Goal: Information Seeking & Learning: Learn about a topic

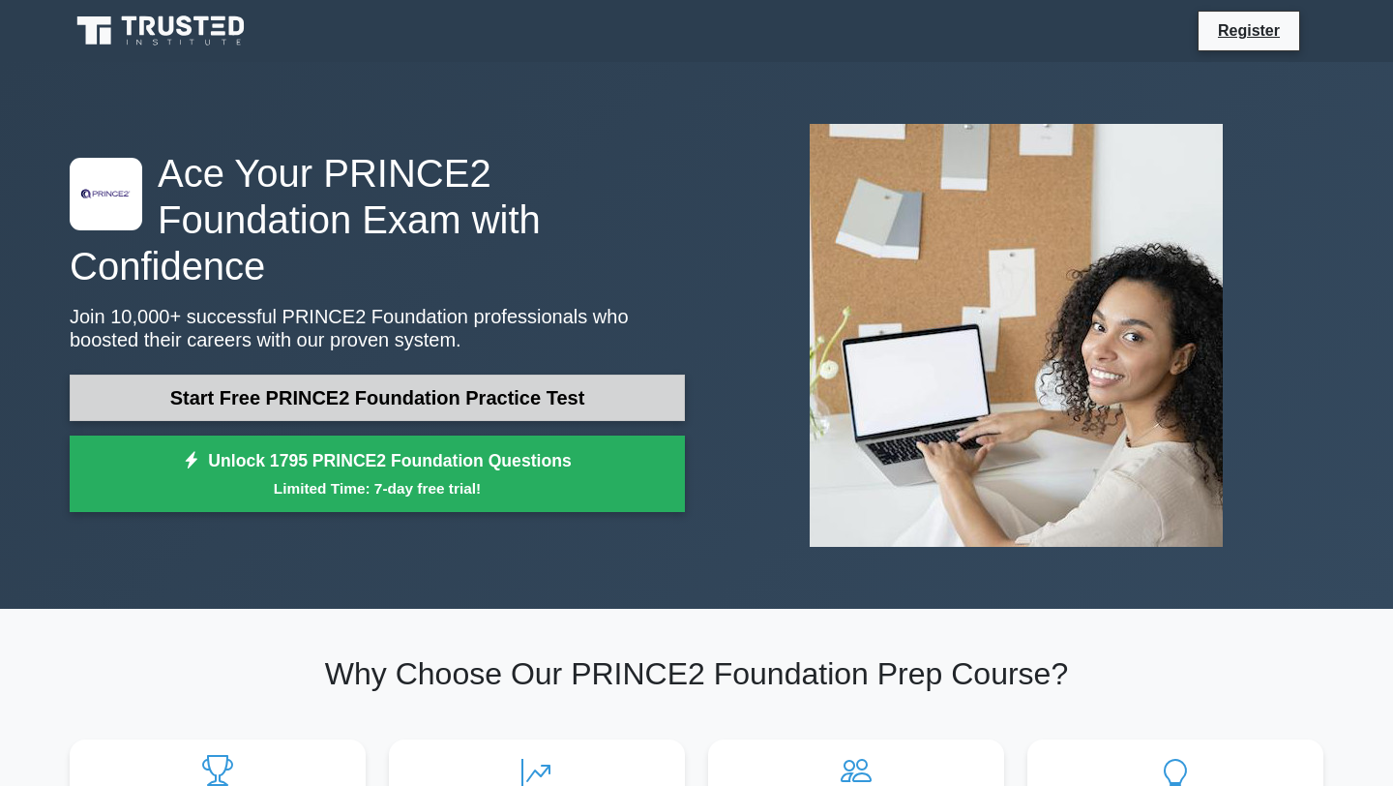
click at [490, 374] on link "Start Free PRINCE2 Foundation Practice Test" at bounding box center [377, 397] width 615 height 46
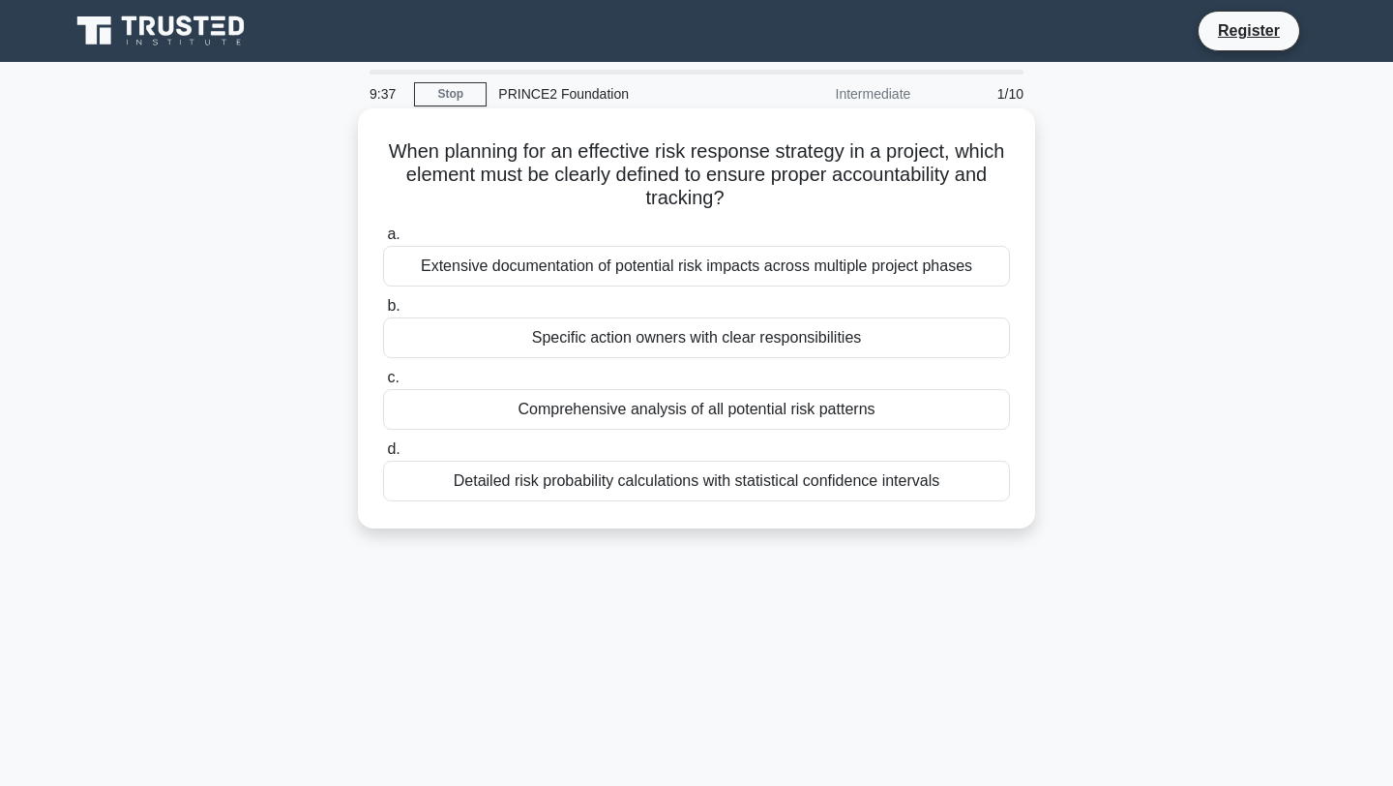
click at [650, 338] on div "Specific action owners with clear responsibilities" at bounding box center [696, 337] width 627 height 41
click at [383, 312] on input "b. Specific action owners with clear responsibilities" at bounding box center [383, 306] width 0 height 13
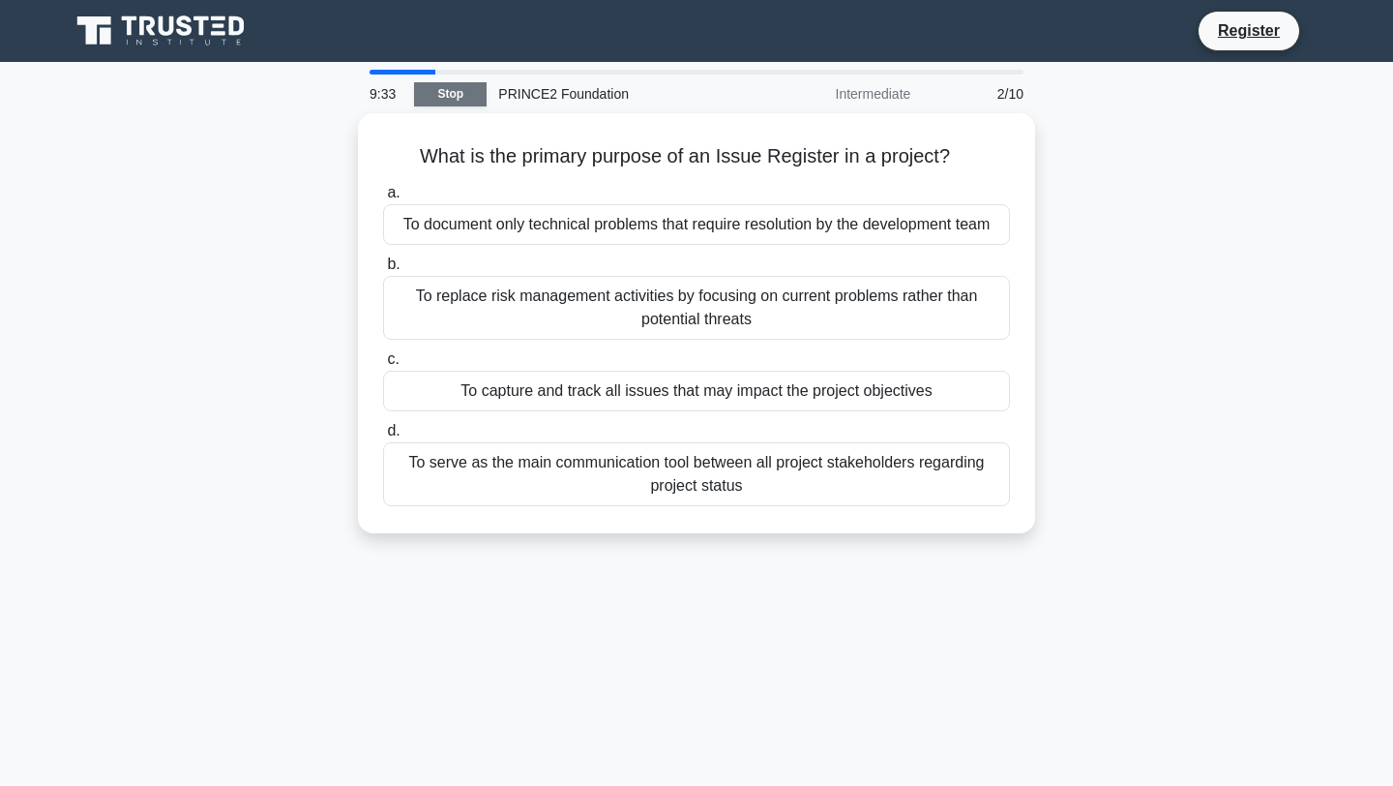
click at [451, 96] on link "Stop" at bounding box center [450, 94] width 73 height 24
